Goal: Task Accomplishment & Management: Complete application form

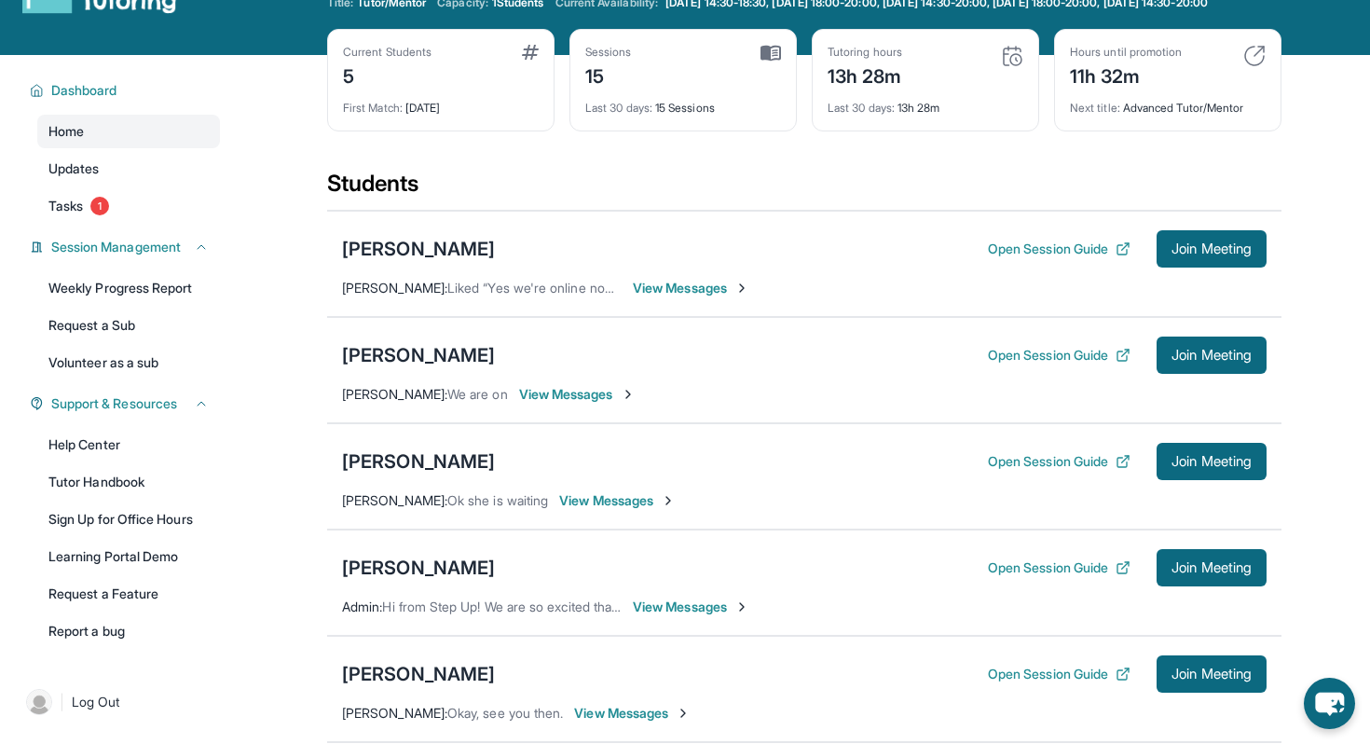
scroll to position [62, 0]
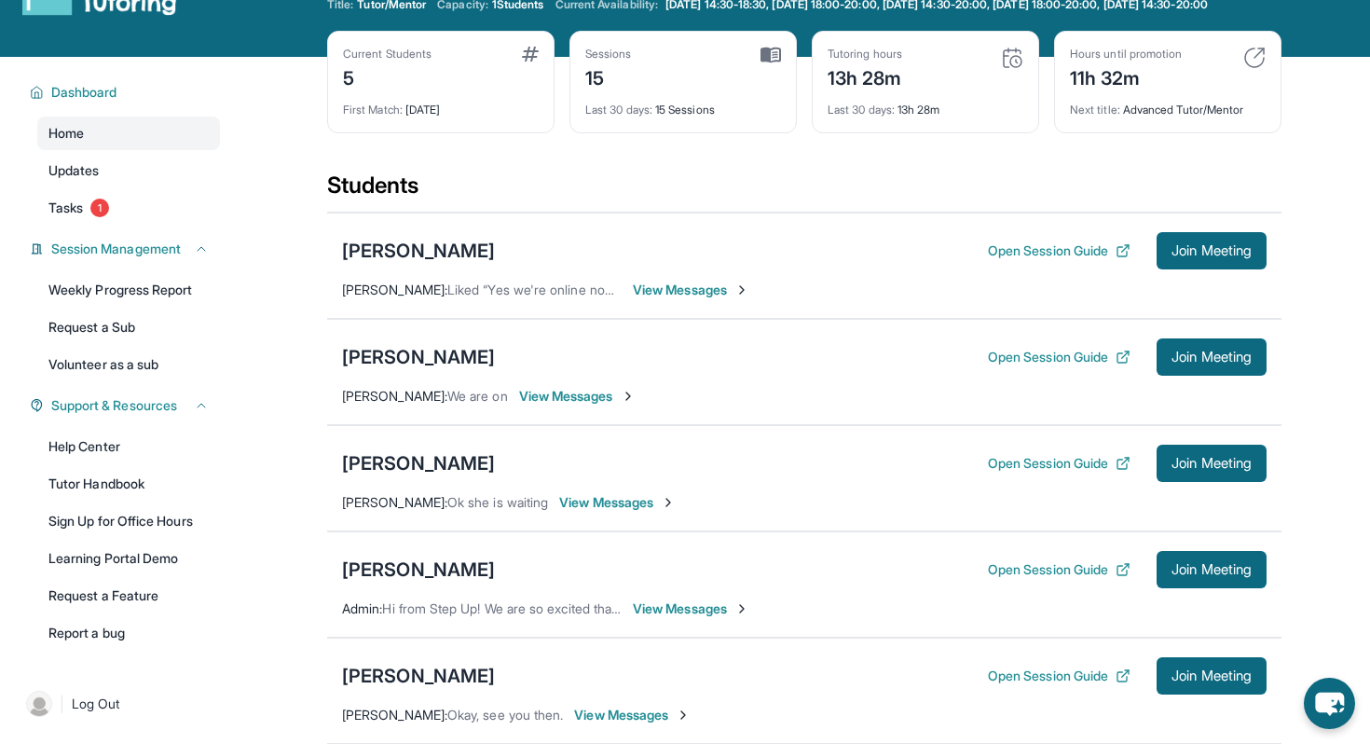
click at [816, 147] on div "Current Students 5 First Match : [DATE] Sessions 15 Last 30 days : 15 Sessions …" at bounding box center [804, 101] width 954 height 140
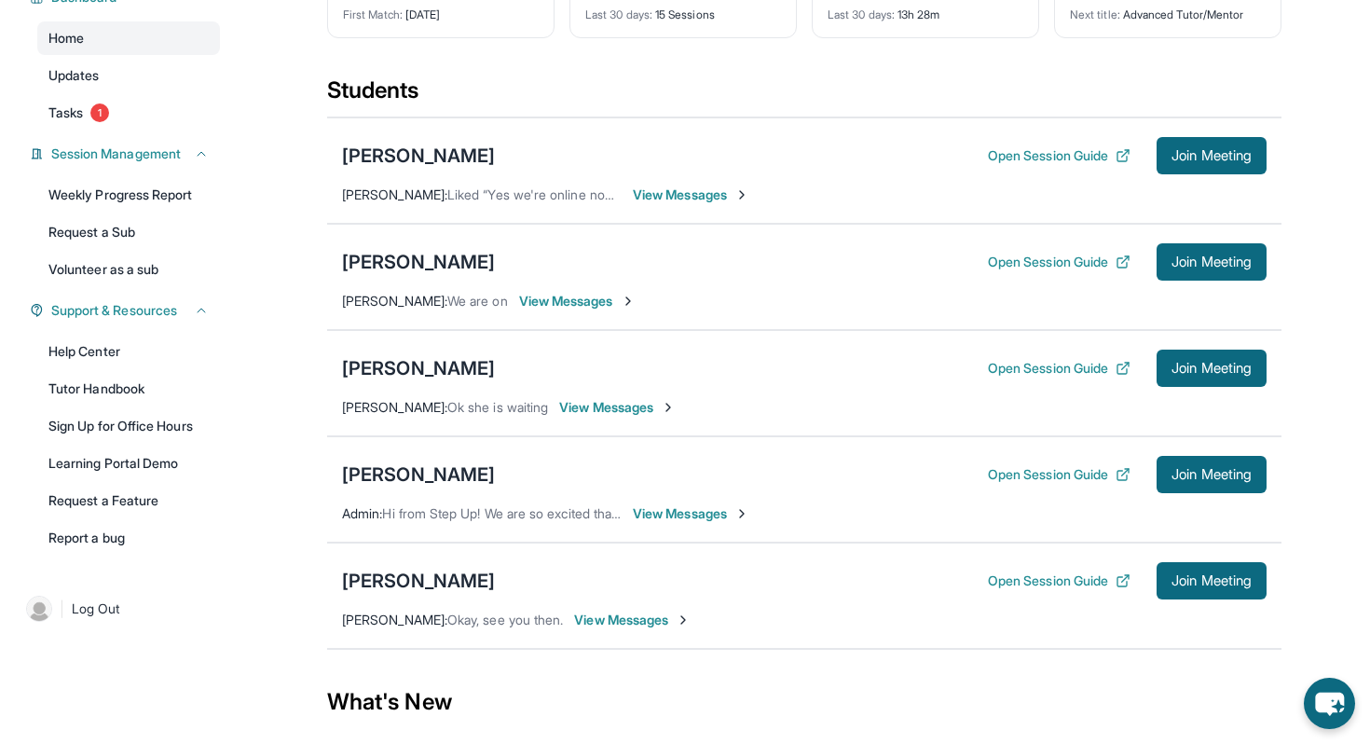
scroll to position [207, 0]
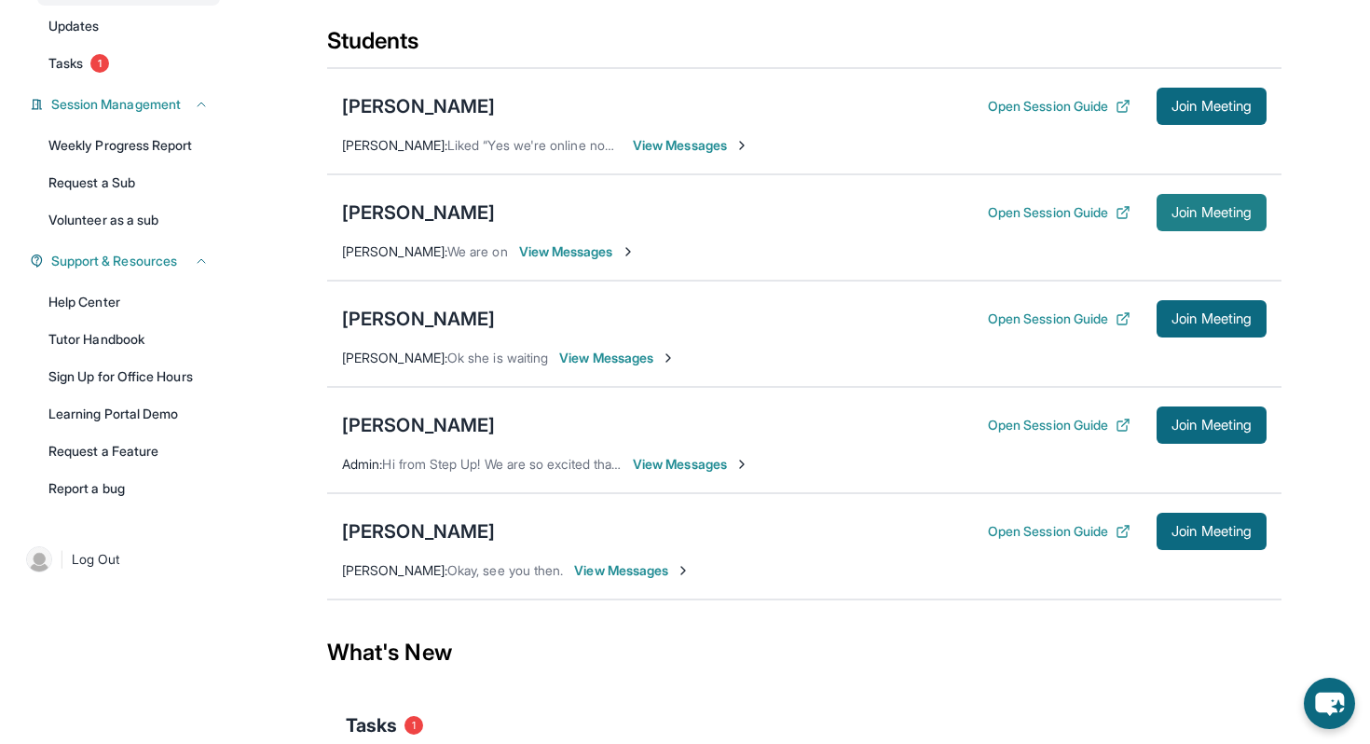
click at [1169, 231] on button "Join Meeting" at bounding box center [1211, 212] width 110 height 37
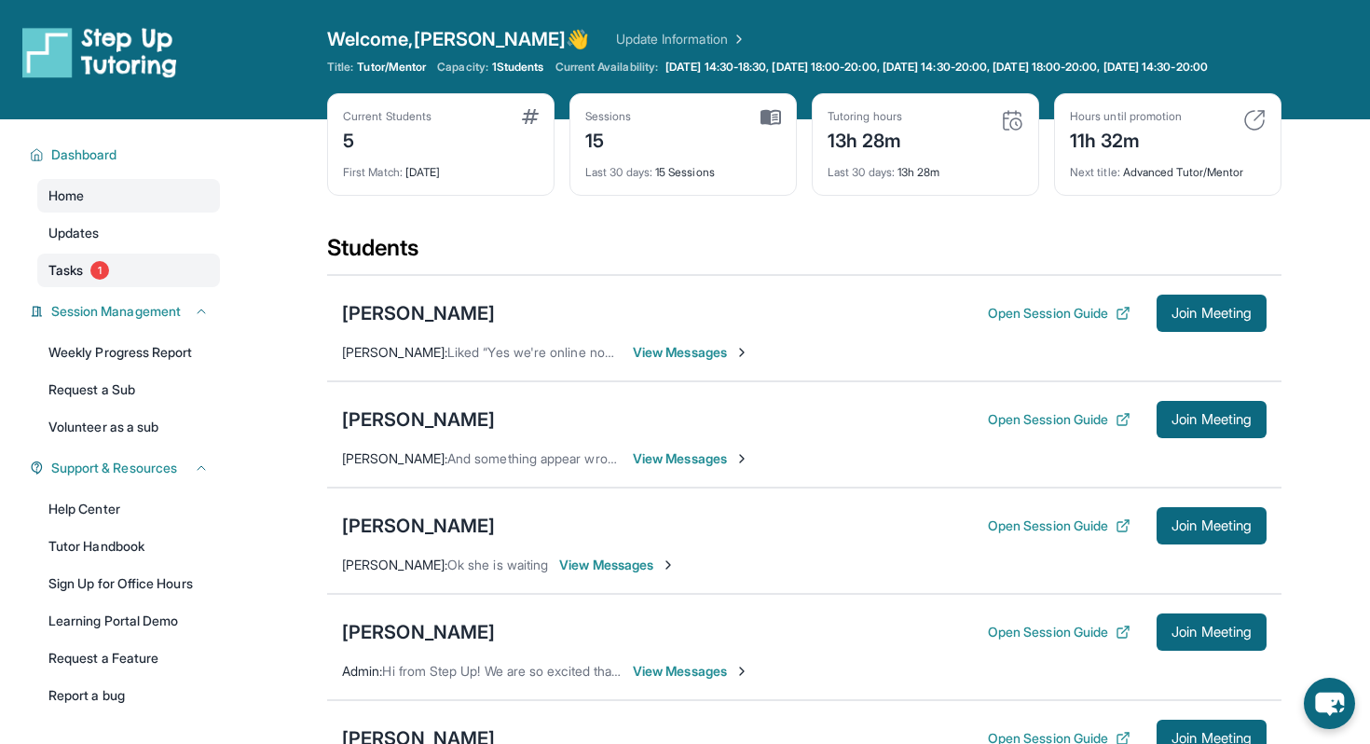
click at [76, 280] on span "Tasks" at bounding box center [65, 270] width 34 height 19
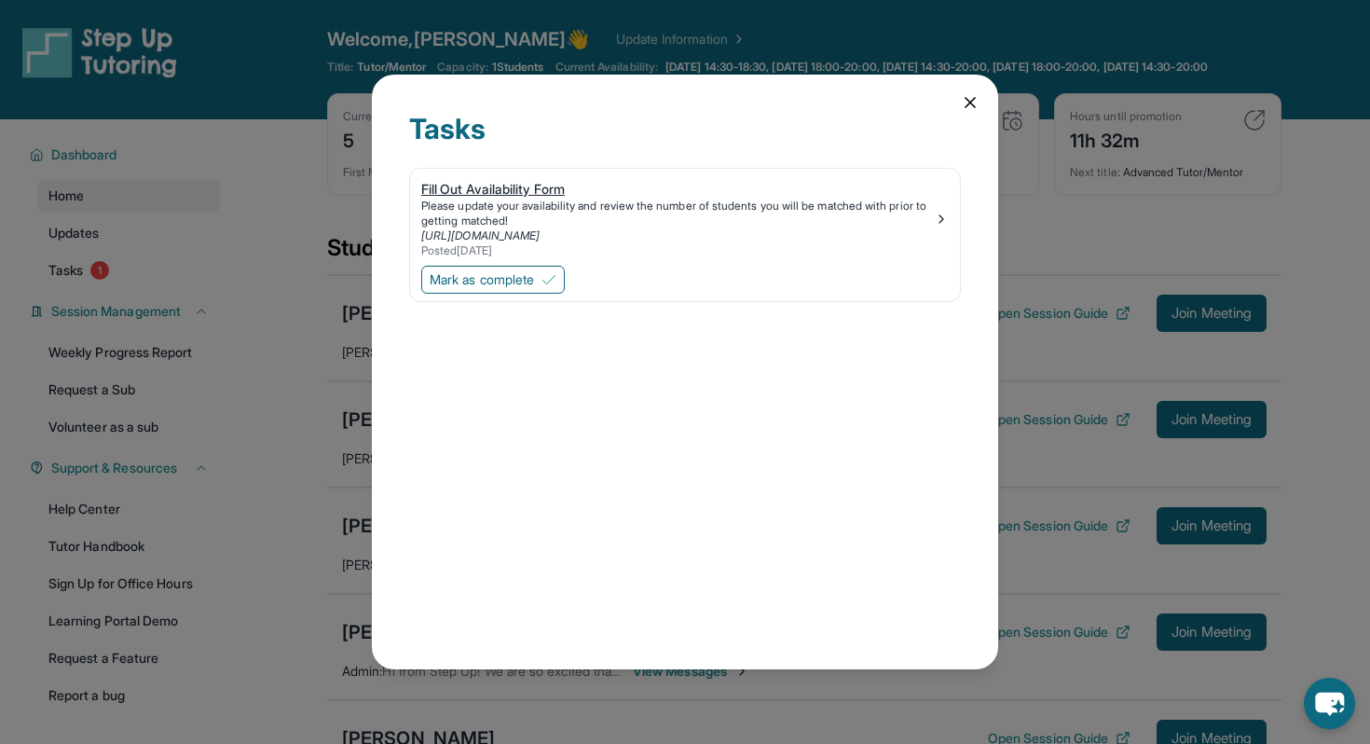
click at [549, 191] on div "Fill Out Availability Form" at bounding box center [677, 189] width 512 height 19
click at [552, 280] on img at bounding box center [548, 279] width 15 height 15
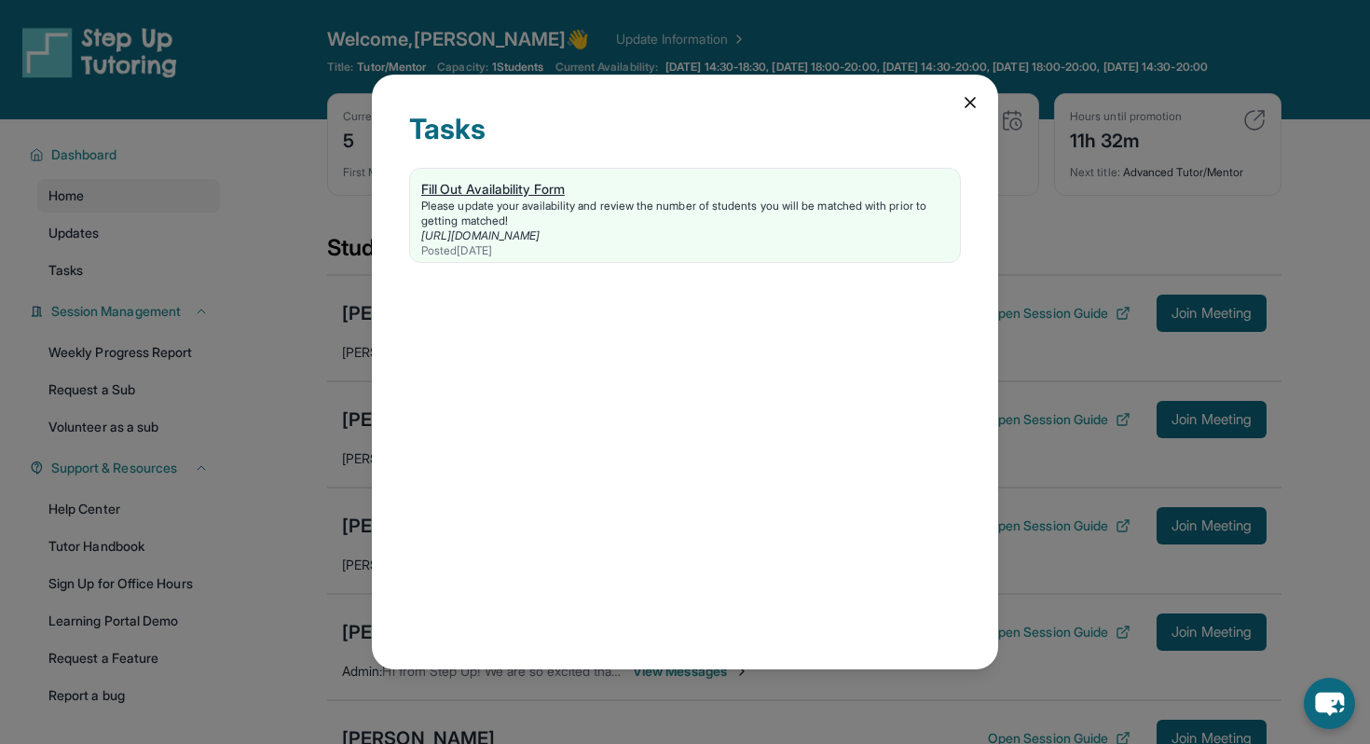
click at [474, 197] on div "Fill Out Availability Form" at bounding box center [684, 189] width 527 height 19
click at [967, 101] on icon at bounding box center [969, 102] width 9 height 9
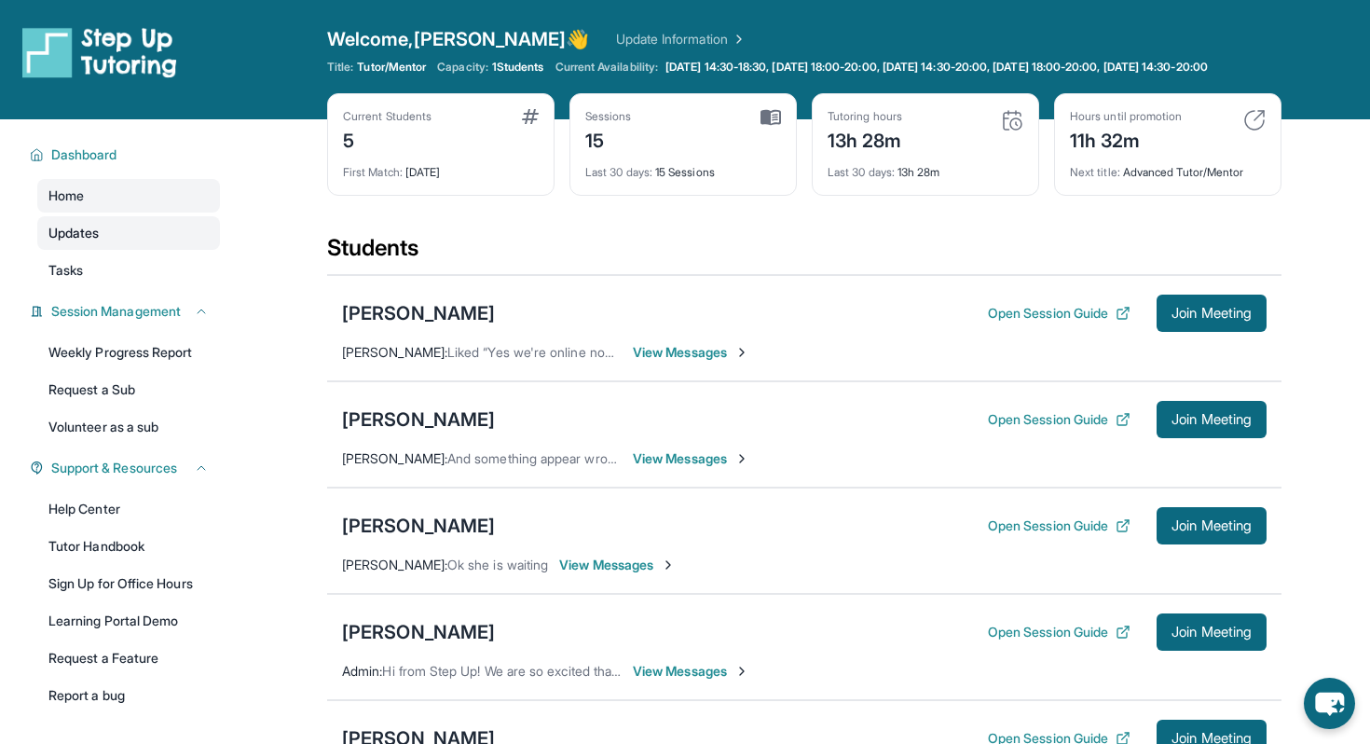
click at [75, 242] on span "Updates" at bounding box center [73, 233] width 51 height 19
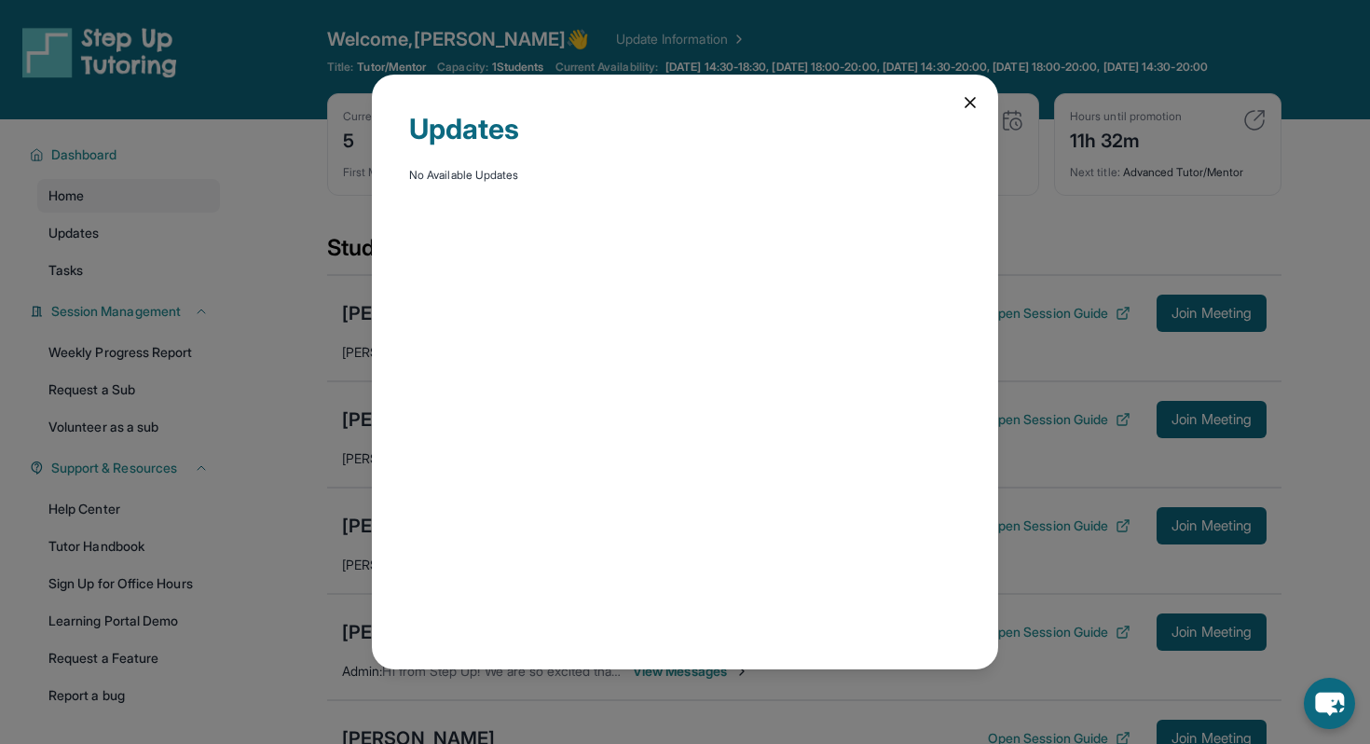
click at [976, 102] on icon at bounding box center [970, 102] width 19 height 19
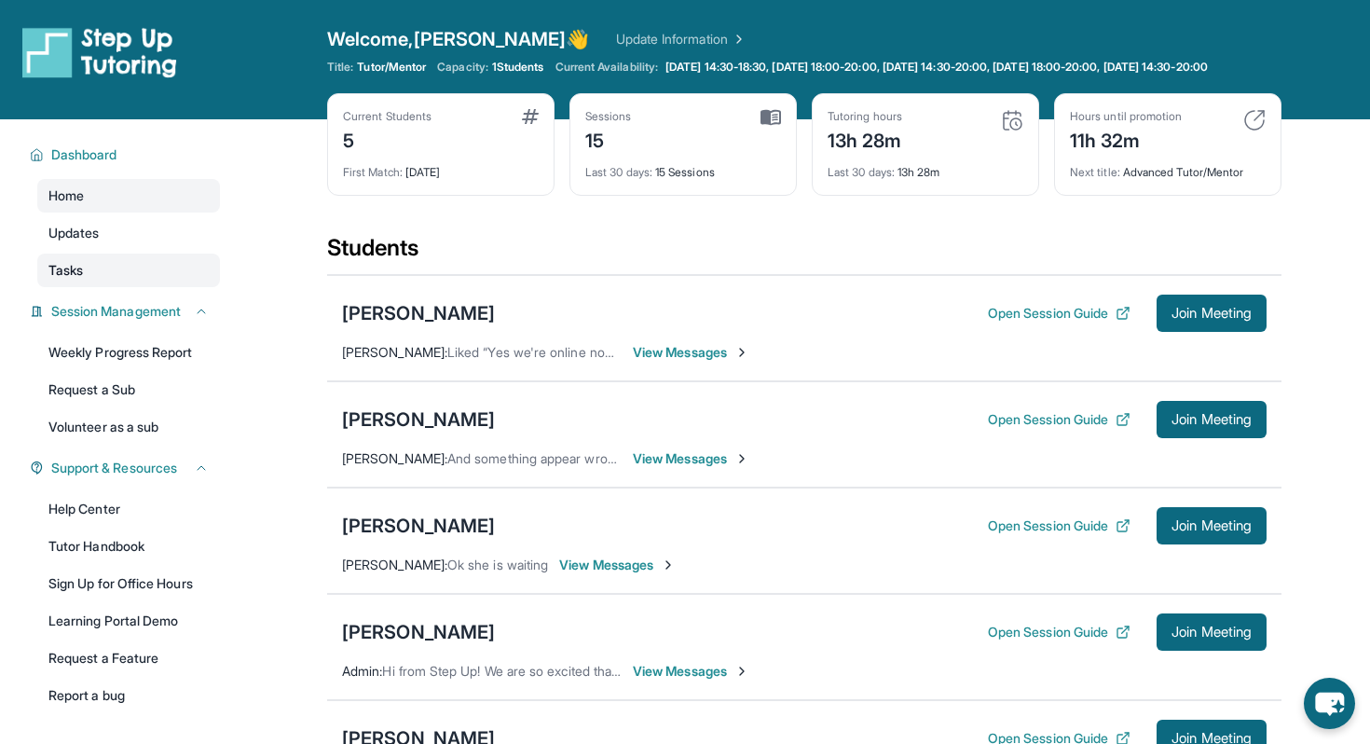
click at [106, 280] on link "Tasks" at bounding box center [128, 270] width 183 height 34
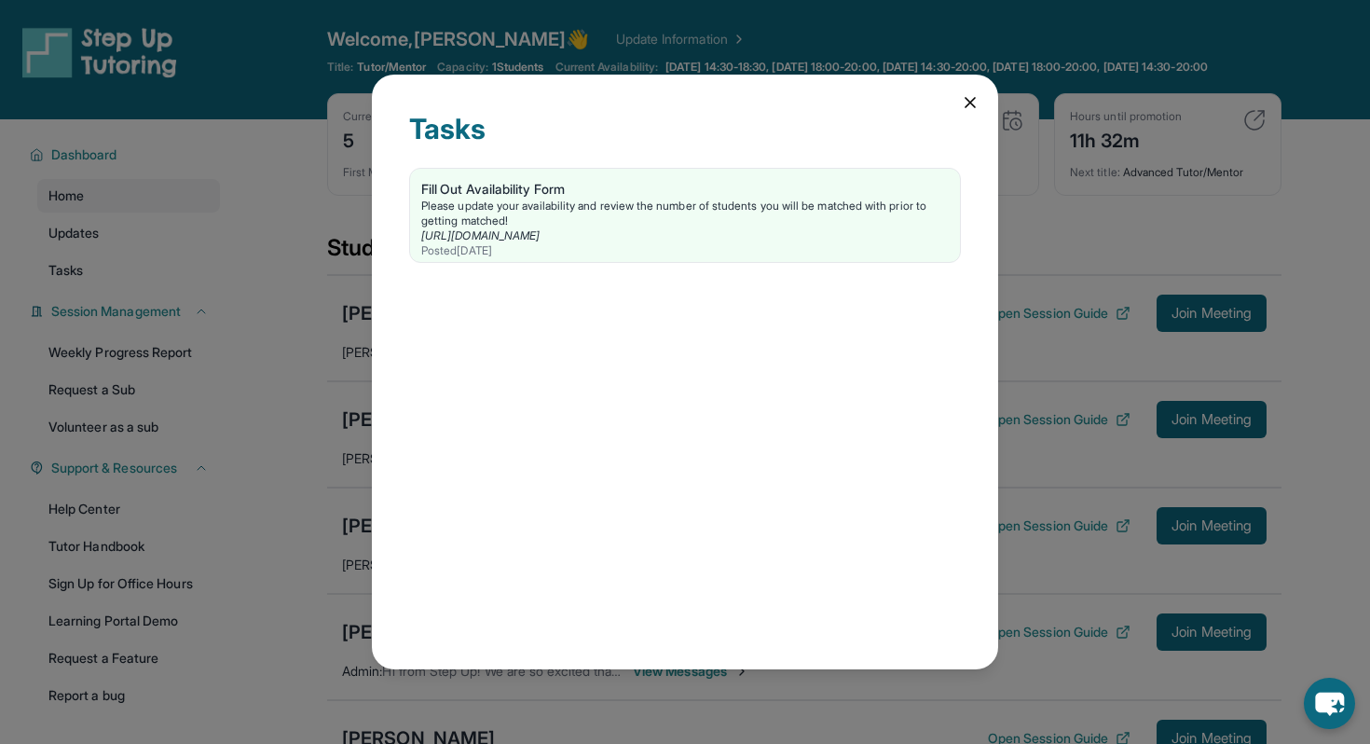
click at [969, 103] on icon at bounding box center [970, 102] width 19 height 19
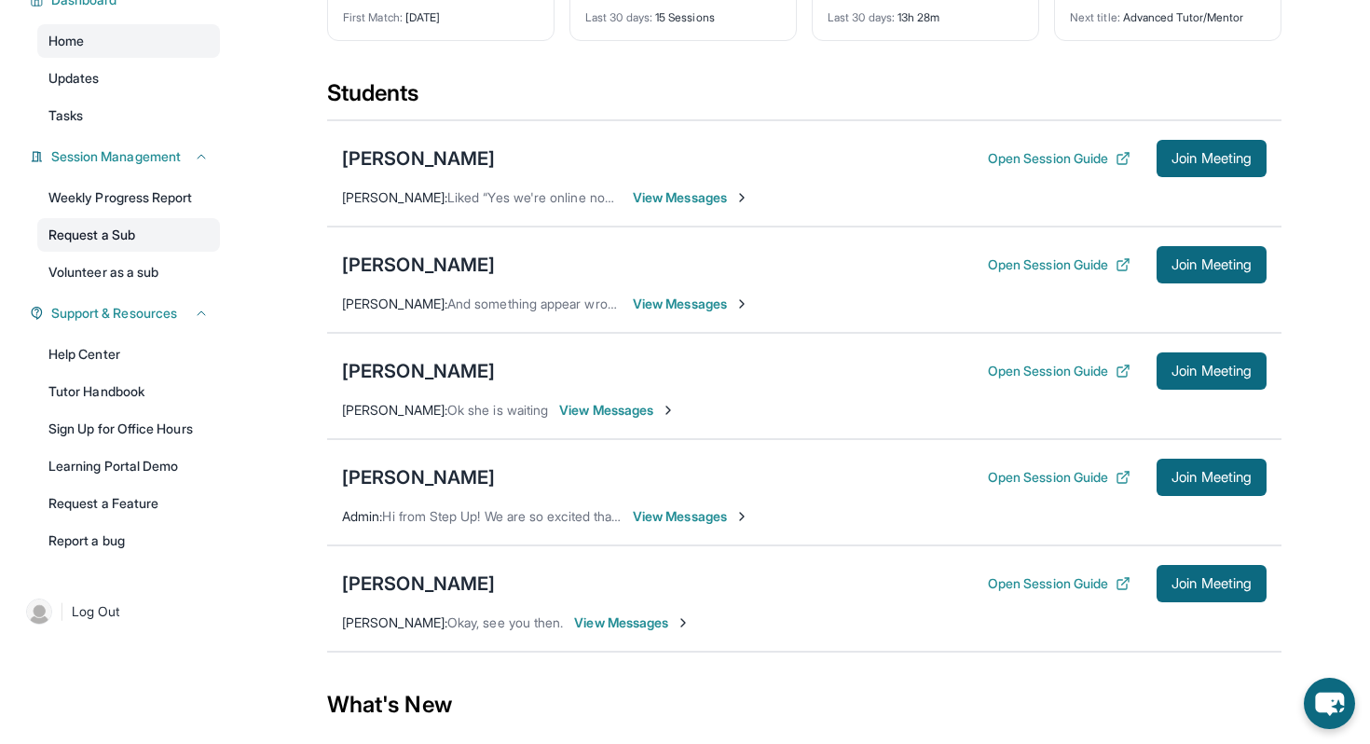
scroll to position [163, 0]
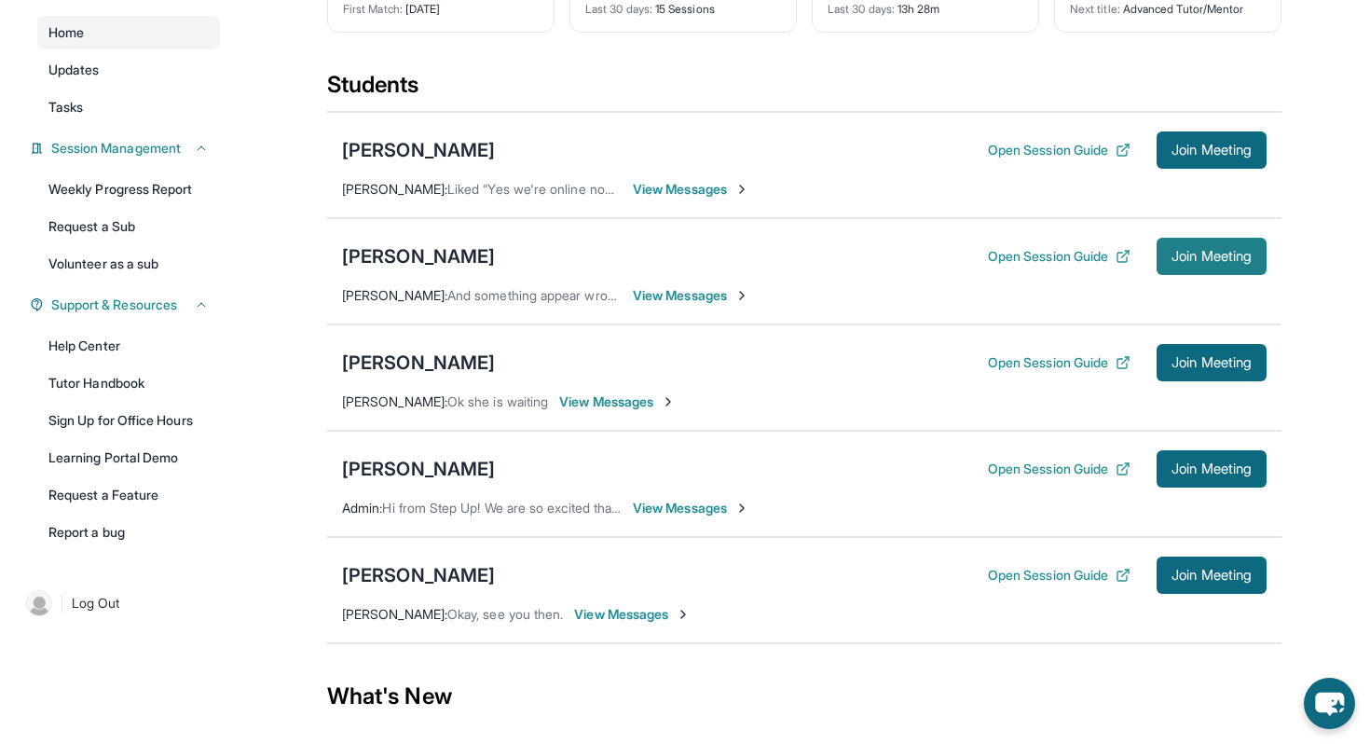
click at [1179, 262] on span "Join Meeting" at bounding box center [1211, 256] width 80 height 11
